Goal: Find specific page/section: Find specific page/section

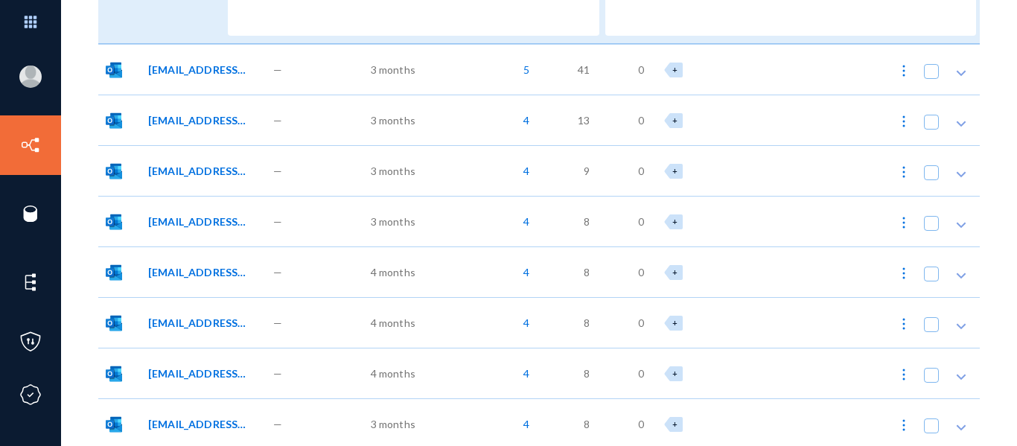
scroll to position [461, 0]
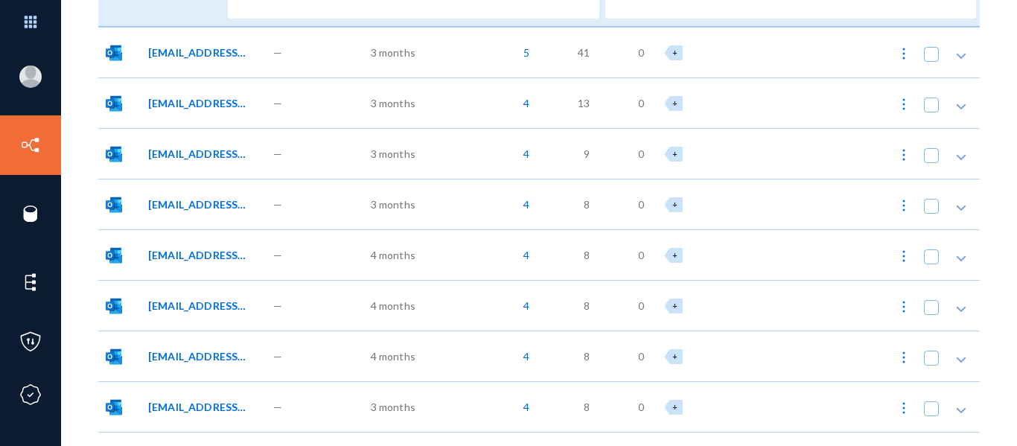
click at [339, 50] on div "—" at bounding box center [303, 52] width 75 height 51
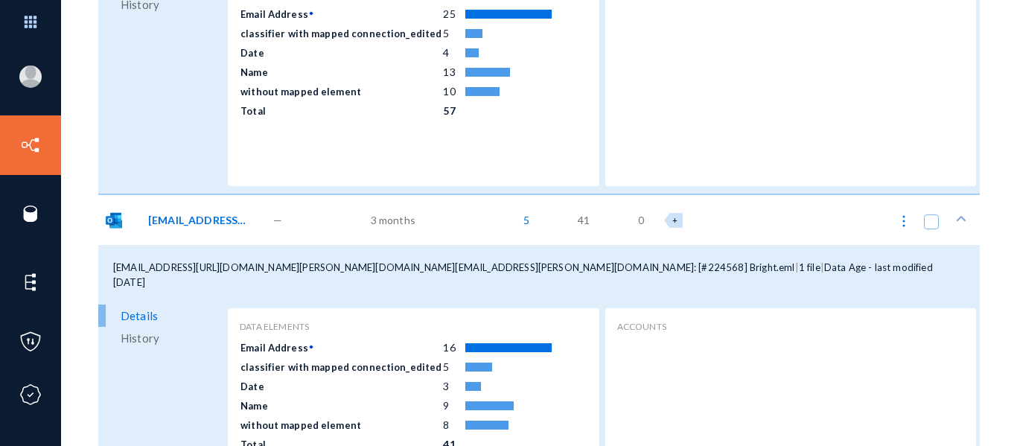
scroll to position [0, 0]
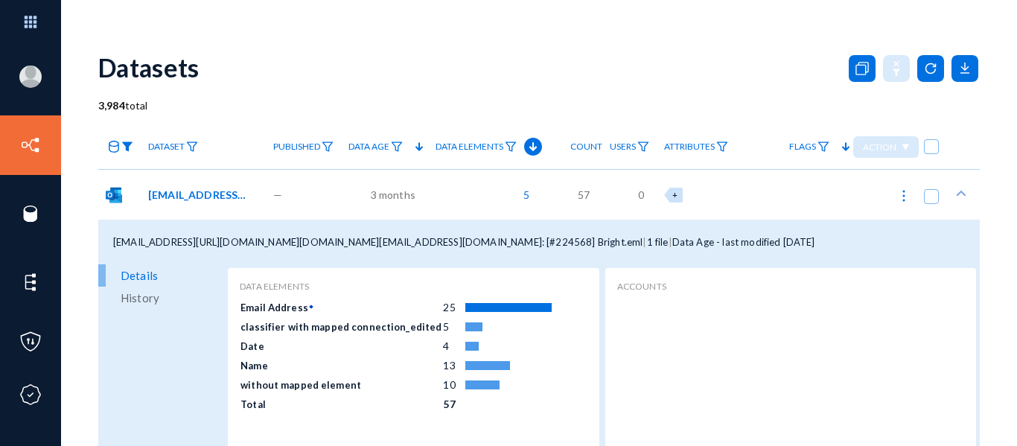
click at [127, 150] on img at bounding box center [127, 146] width 12 height 10
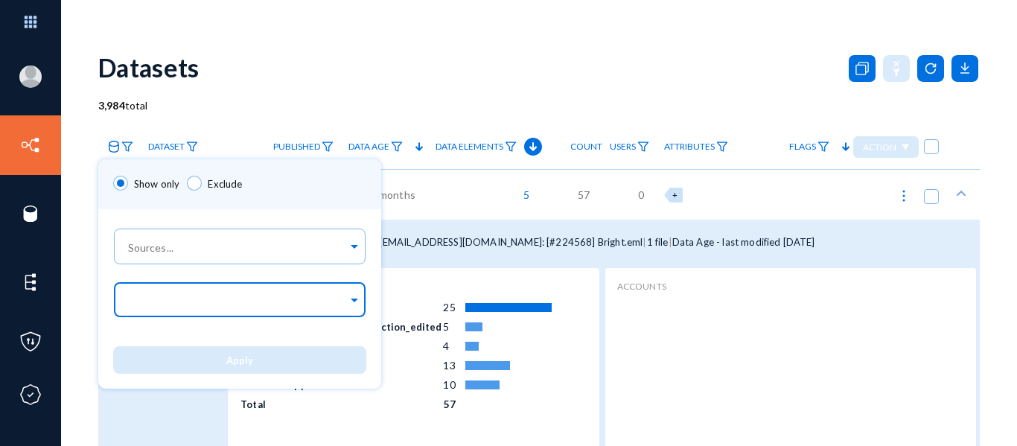
click at [226, 299] on input "text" at bounding box center [236, 302] width 223 height 14
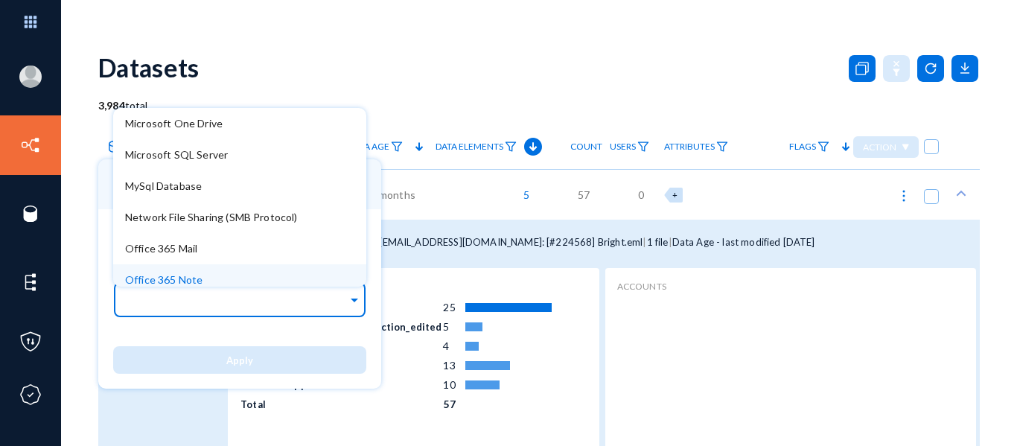
click at [230, 334] on div "Apply" at bounding box center [239, 359] width 283 height 57
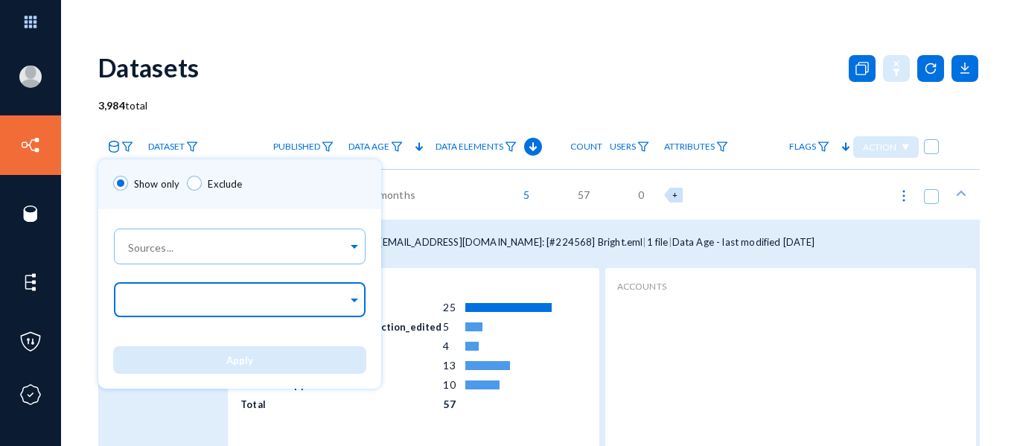
click at [249, 299] on input "text" at bounding box center [236, 302] width 223 height 14
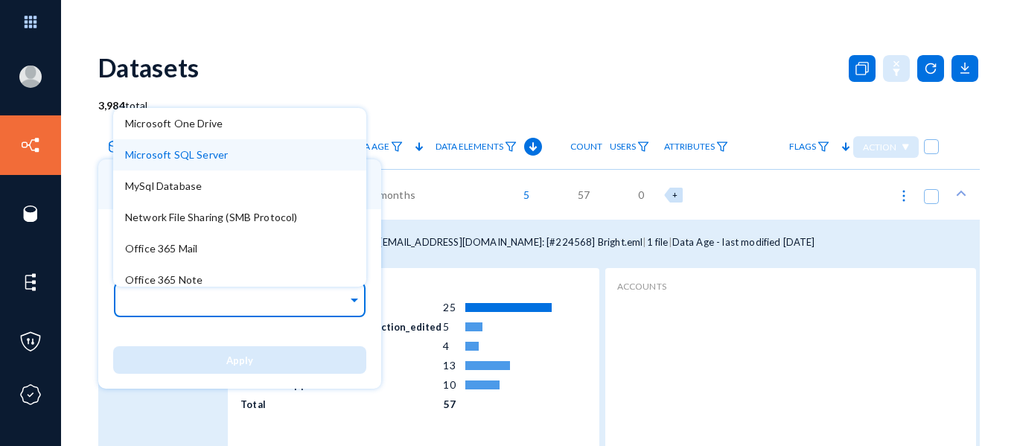
click at [241, 151] on div "Microsoft SQL Server" at bounding box center [239, 154] width 253 height 31
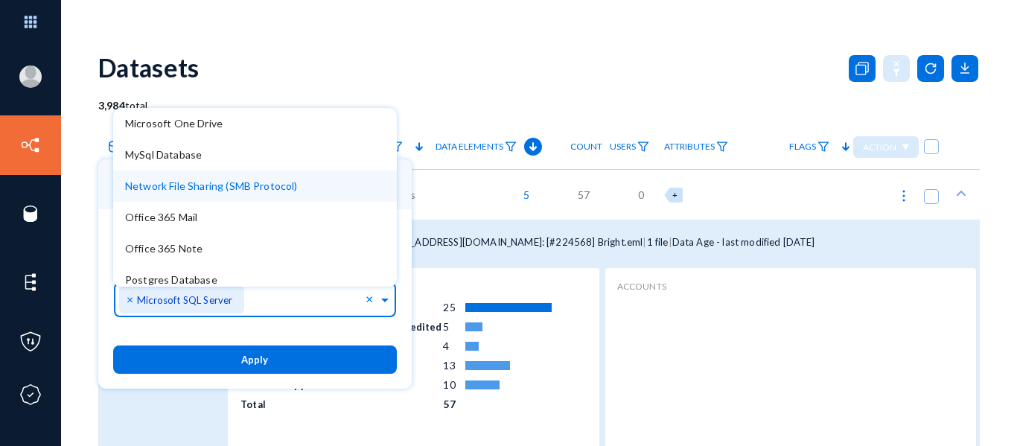
click at [251, 351] on button "Apply" at bounding box center [255, 359] width 284 height 28
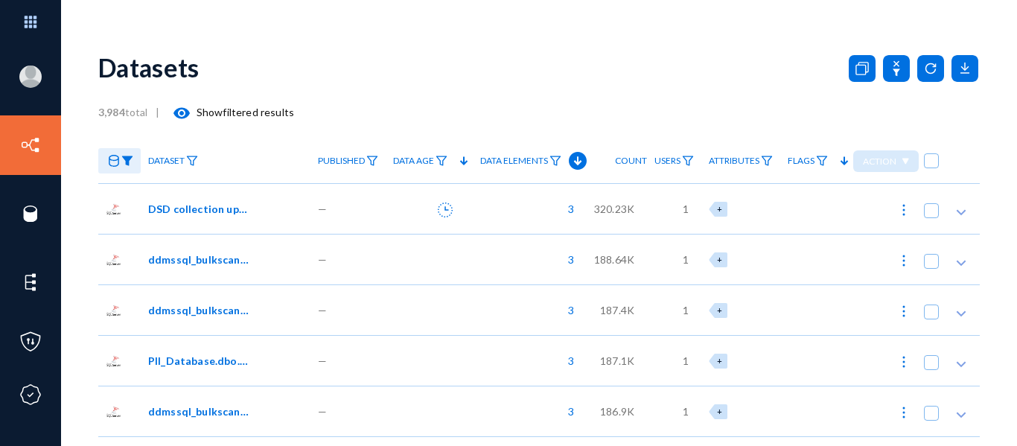
click at [354, 200] on div "—" at bounding box center [347, 208] width 75 height 51
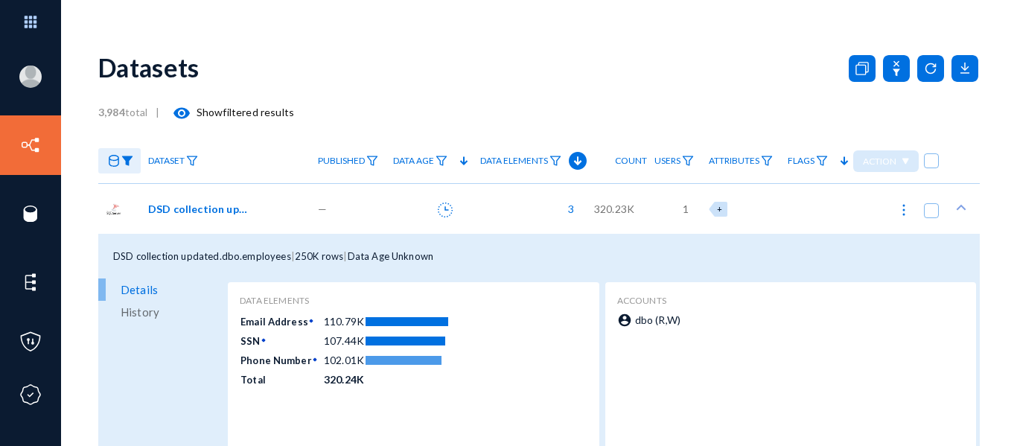
click at [164, 372] on div "Details History" at bounding box center [161, 389] width 126 height 223
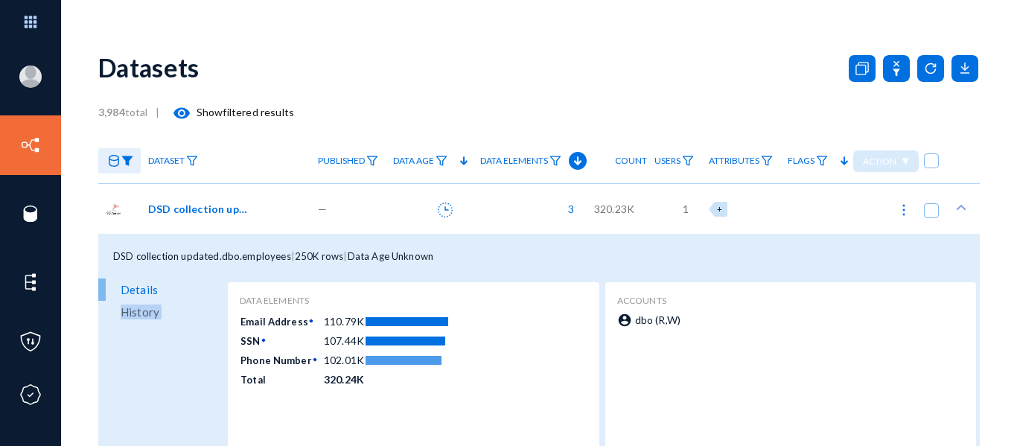
click at [164, 372] on div "Details History" at bounding box center [161, 389] width 126 height 223
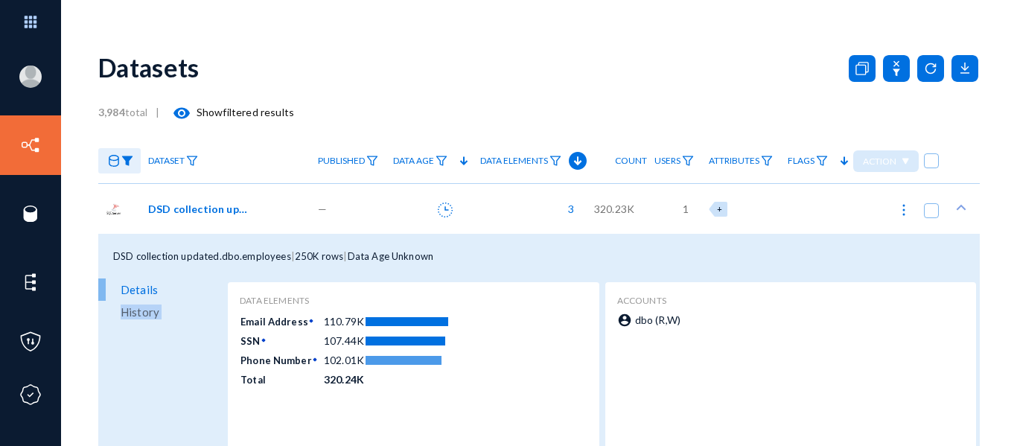
click at [164, 372] on div "Details History" at bounding box center [161, 389] width 126 height 223
click at [214, 341] on div "Details History" at bounding box center [161, 389] width 126 height 223
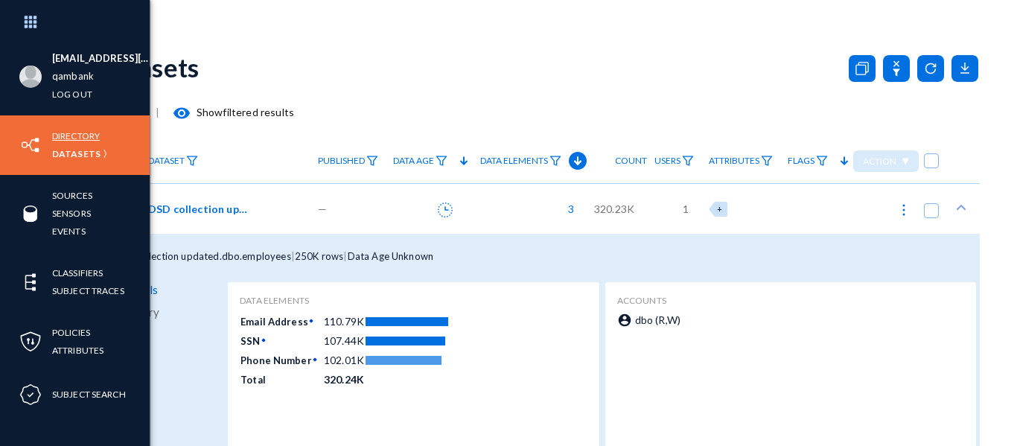
click at [58, 141] on link "Directory" at bounding box center [76, 135] width 48 height 17
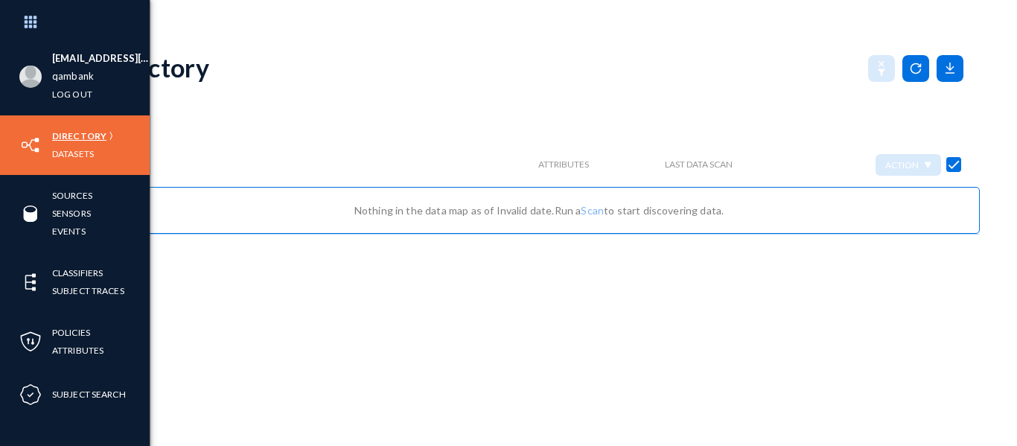
checkbox input "false"
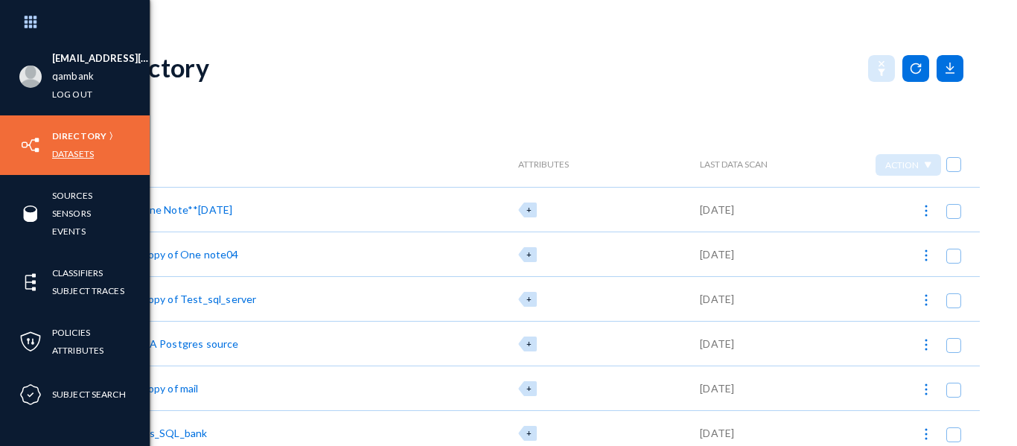
click at [54, 155] on link "Datasets" at bounding box center [73, 153] width 42 height 17
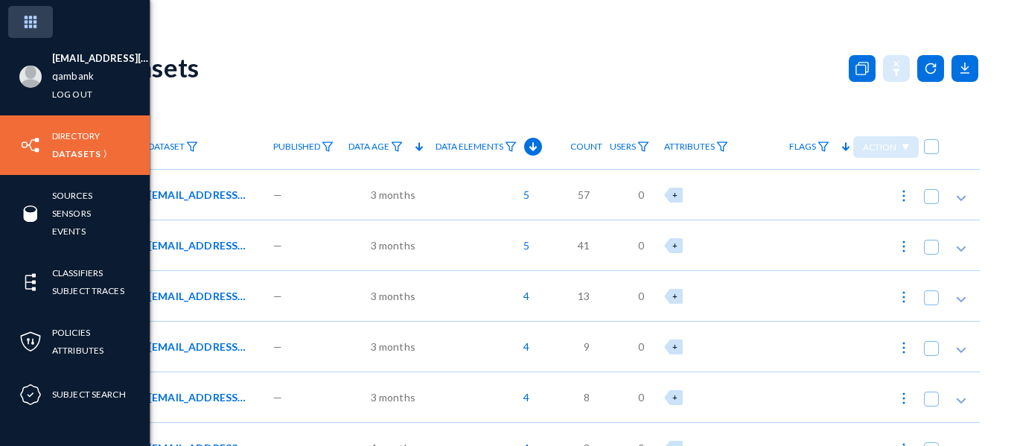
click at [30, 23] on img at bounding box center [30, 22] width 45 height 32
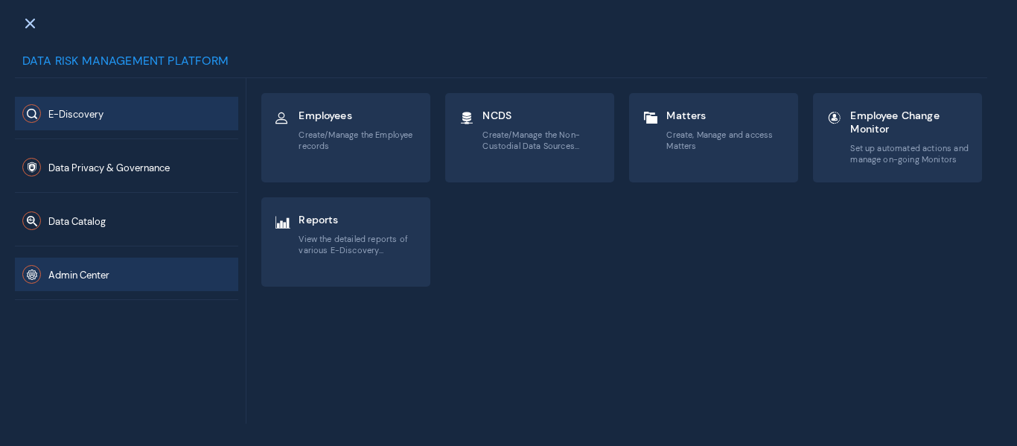
click at [118, 278] on button "Admin Center" at bounding box center [126, 275] width 223 height 34
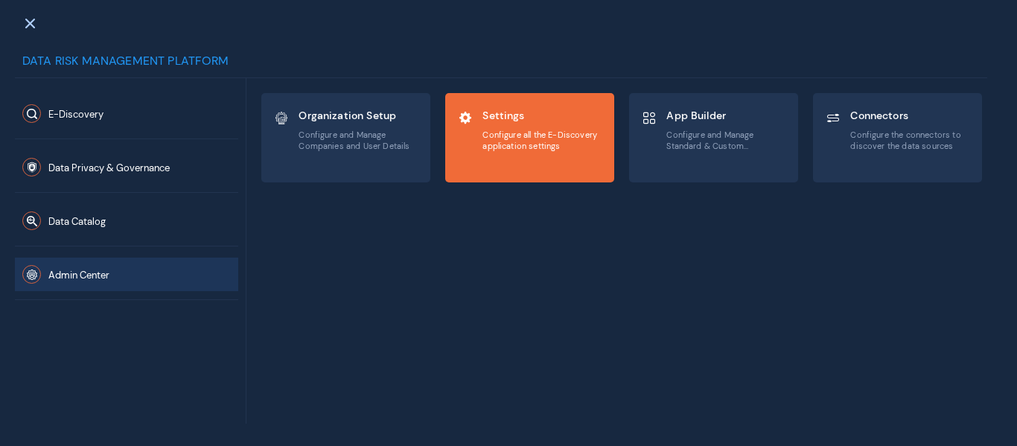
click at [561, 135] on span "Configure all the E-Discovery application settings" at bounding box center [542, 141] width 120 height 22
